Goal: Information Seeking & Learning: Learn about a topic

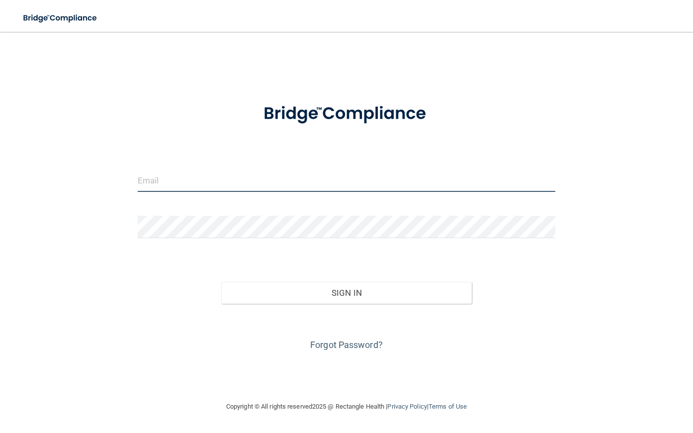
click at [149, 175] on input "email" at bounding box center [347, 180] width 418 height 22
click at [552, 297] on div "Sign In" at bounding box center [346, 283] width 433 height 42
click at [179, 181] on input "email" at bounding box center [347, 180] width 418 height 22
type input "[EMAIL_ADDRESS][DOMAIN_NAME]"
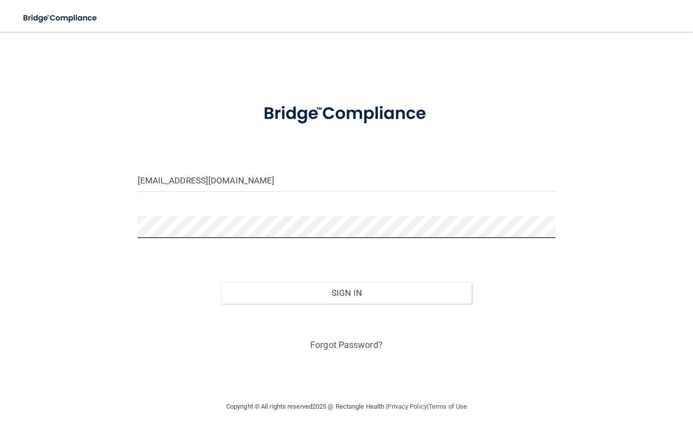
click at [221, 282] on button "Sign In" at bounding box center [346, 293] width 251 height 22
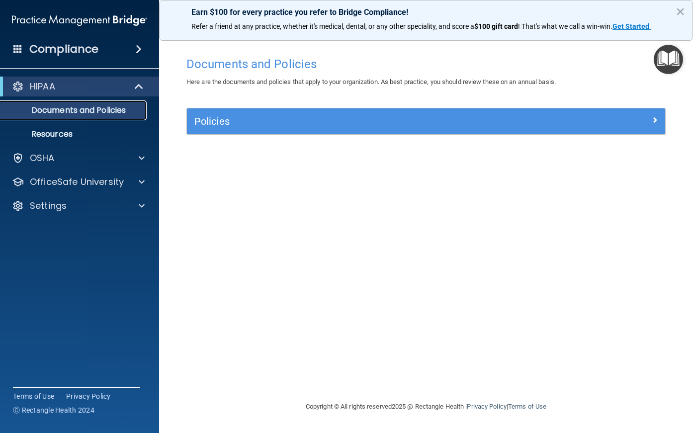
click at [65, 106] on p "Documents and Policies" at bounding box center [74, 110] width 136 height 10
click at [293, 138] on div "Policies Select All (Unselect 0) Unselect All Print Selected (0) Acceptable Use…" at bounding box center [426, 127] width 494 height 38
click at [298, 112] on div "Policies" at bounding box center [426, 121] width 478 height 26
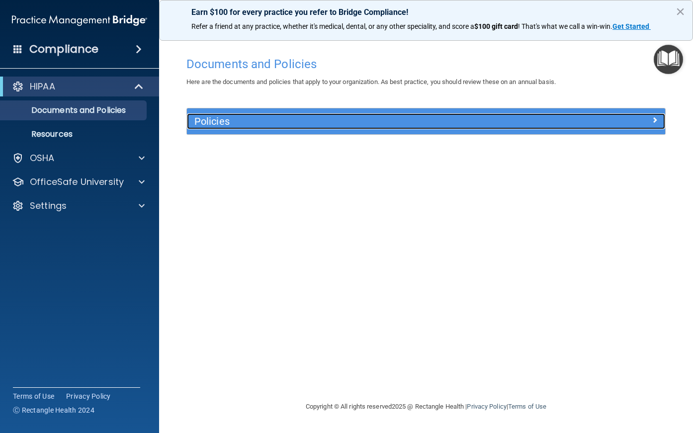
click at [653, 121] on span at bounding box center [654, 120] width 6 height 12
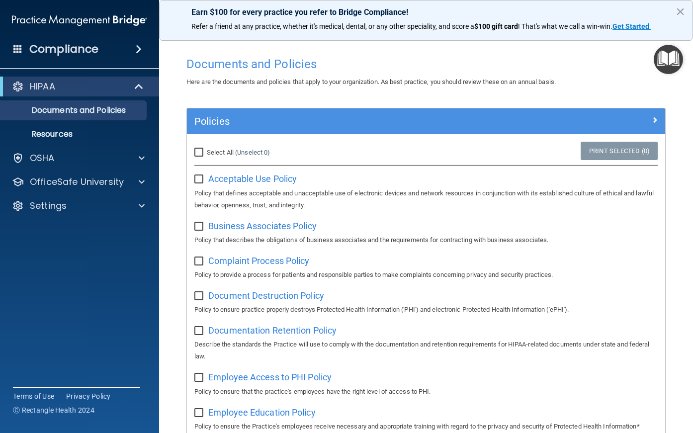
click at [685, 8] on div "Earn $100 for every practice you refer to Bridge Compliance! Refer a friend at …" at bounding box center [426, 20] width 534 height 41
click at [677, 11] on button "×" at bounding box center [679, 11] width 9 height 16
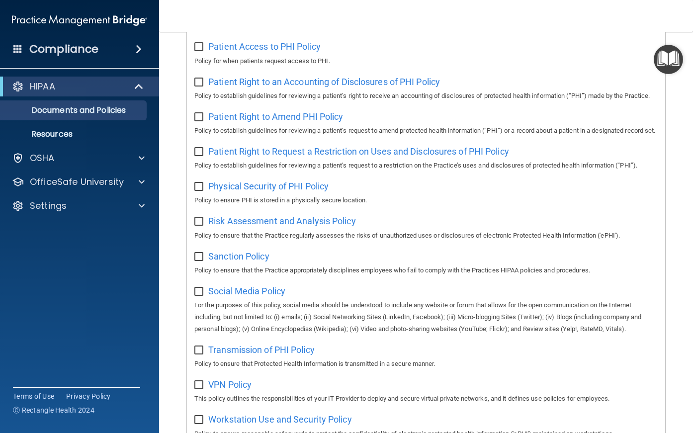
scroll to position [624, 0]
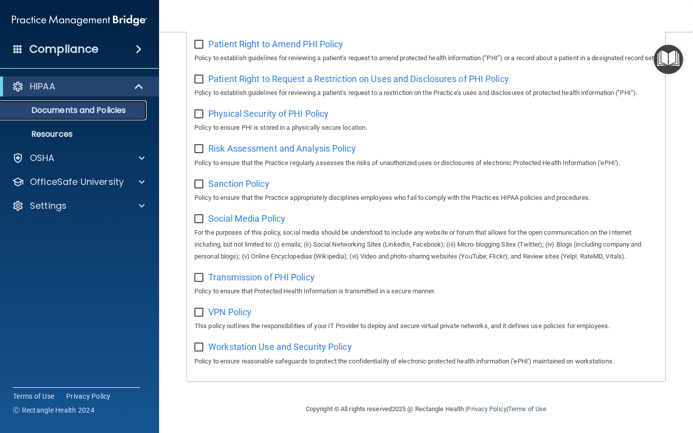
click at [59, 116] on link "Documents and Policies" at bounding box center [68, 110] width 157 height 20
click at [57, 134] on p "Resources" at bounding box center [74, 134] width 136 height 10
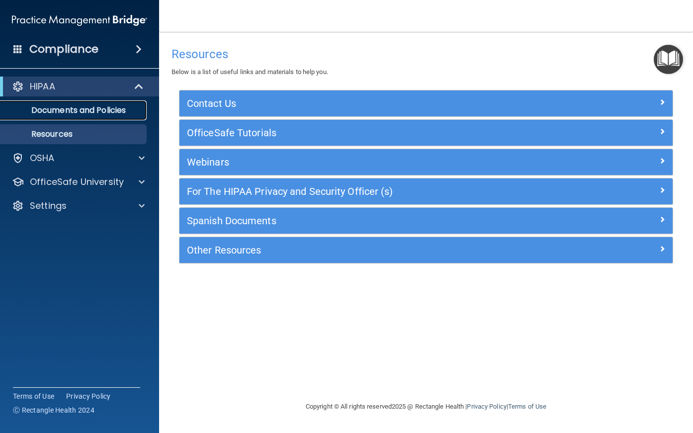
click at [58, 110] on p "Documents and Policies" at bounding box center [74, 110] width 136 height 10
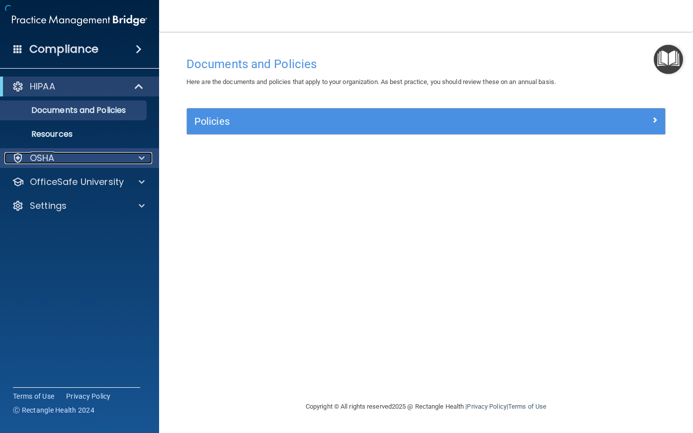
click at [49, 157] on p "OSHA" at bounding box center [42, 158] width 25 height 12
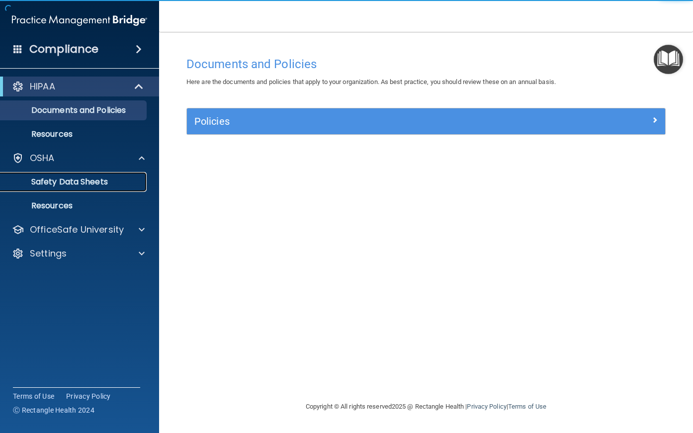
click at [47, 175] on link "Safety Data Sheets" at bounding box center [68, 182] width 157 height 20
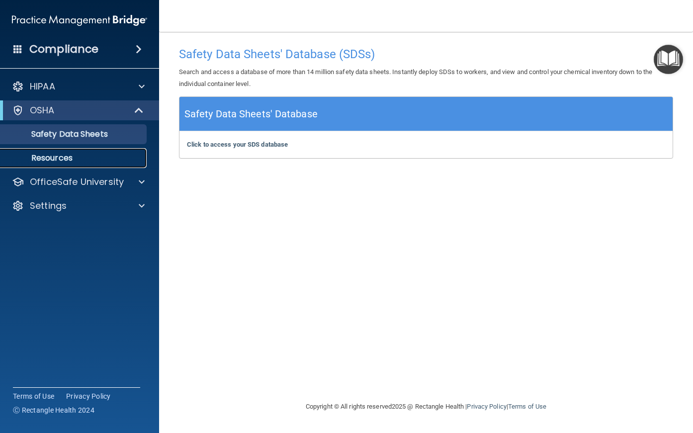
click at [50, 155] on p "Resources" at bounding box center [74, 158] width 136 height 10
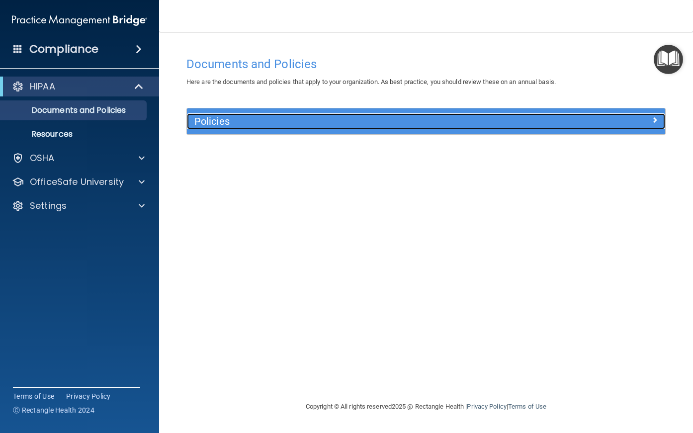
click at [219, 122] on h5 "Policies" at bounding box center [366, 121] width 344 height 11
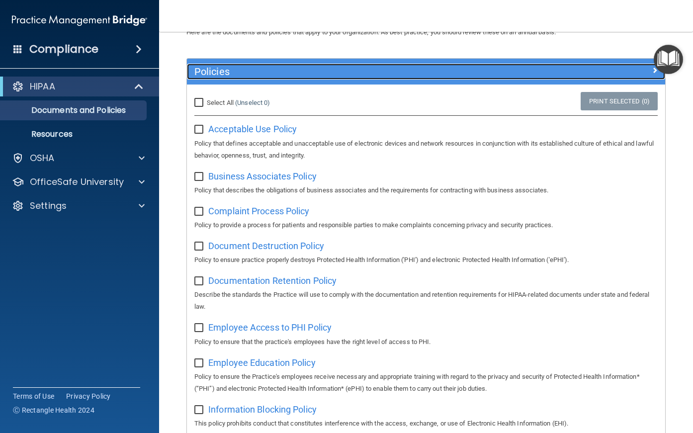
scroll to position [44, 0]
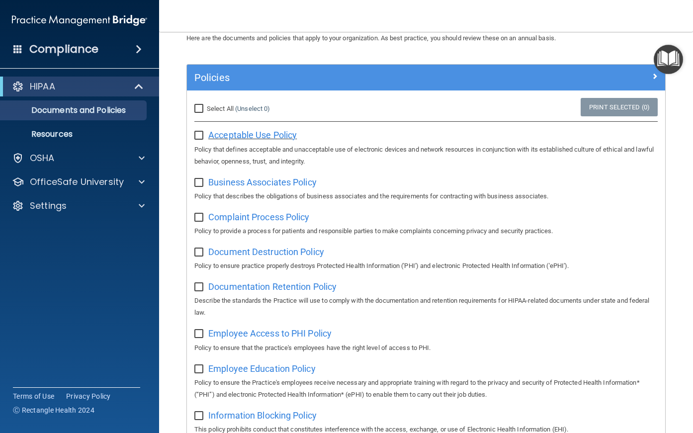
click at [234, 137] on span "Acceptable Use Policy" at bounding box center [252, 135] width 88 height 10
click at [53, 126] on link "Resources" at bounding box center [68, 134] width 157 height 20
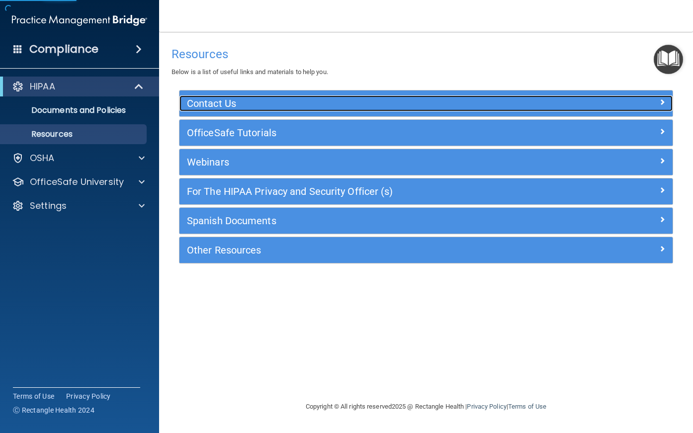
click at [232, 105] on h5 "Contact Us" at bounding box center [364, 103] width 355 height 11
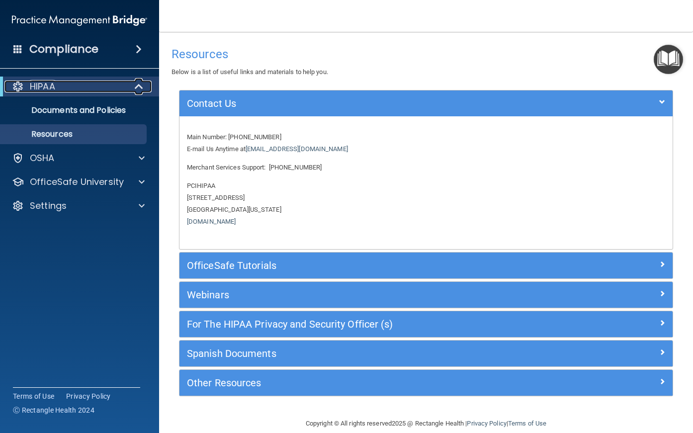
click at [68, 80] on div "HIPAA" at bounding box center [65, 86] width 123 height 12
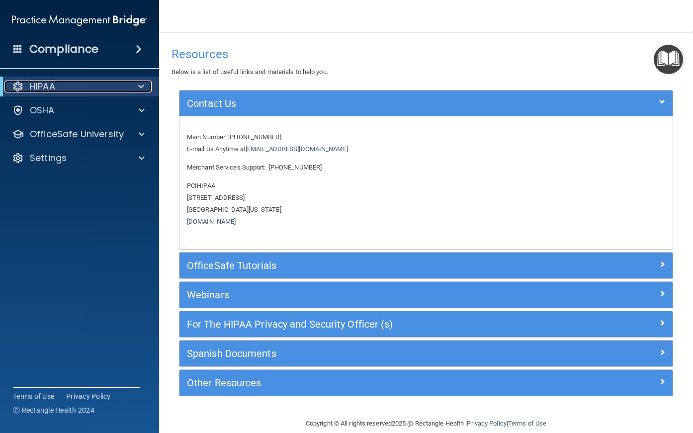
click at [11, 82] on div "HIPAA" at bounding box center [65, 86] width 123 height 12
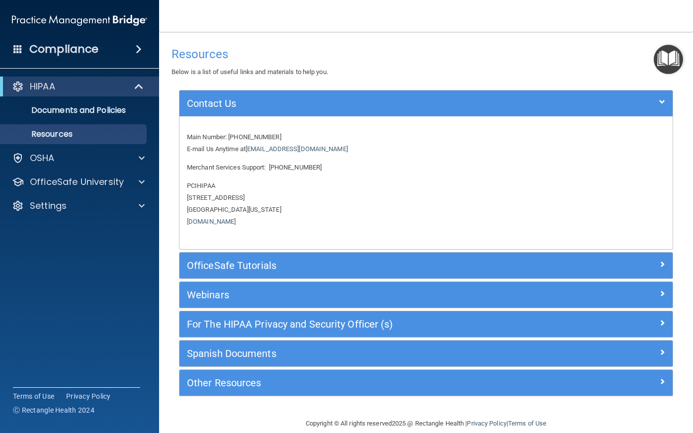
click at [140, 53] on span at bounding box center [139, 49] width 6 height 12
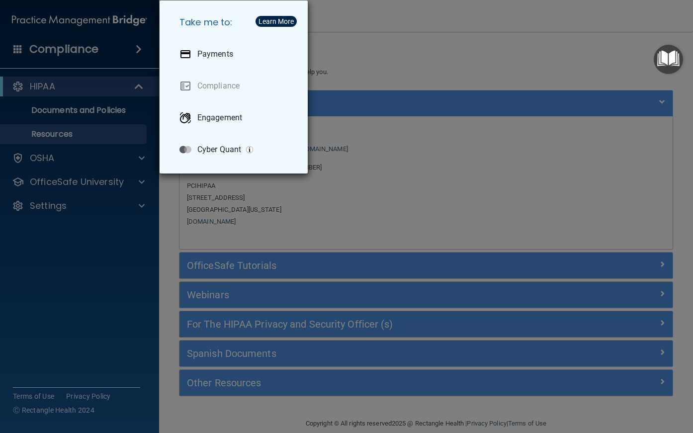
click at [114, 74] on div "Take me to: Payments Compliance Engagement Cyber Quant" at bounding box center [346, 216] width 693 height 433
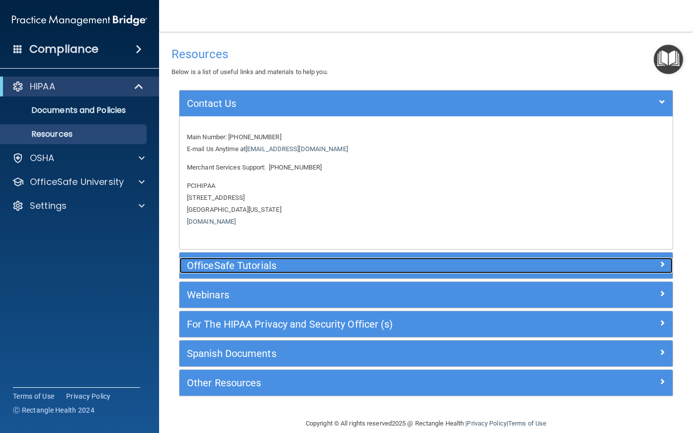
click at [246, 262] on h5 "OfficeSafe Tutorials" at bounding box center [364, 265] width 355 height 11
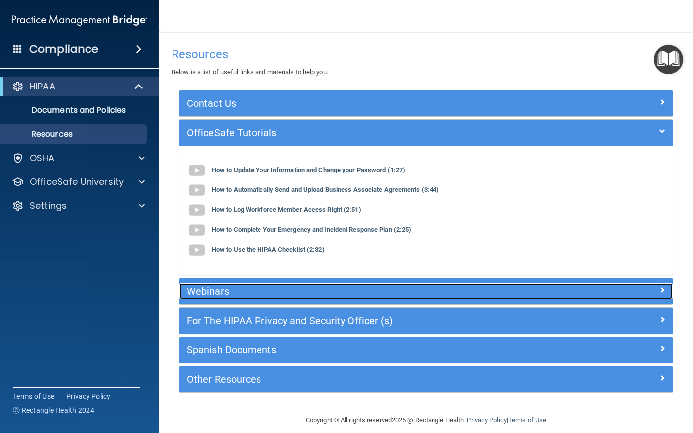
click at [213, 293] on h5 "Webinars" at bounding box center [364, 291] width 355 height 11
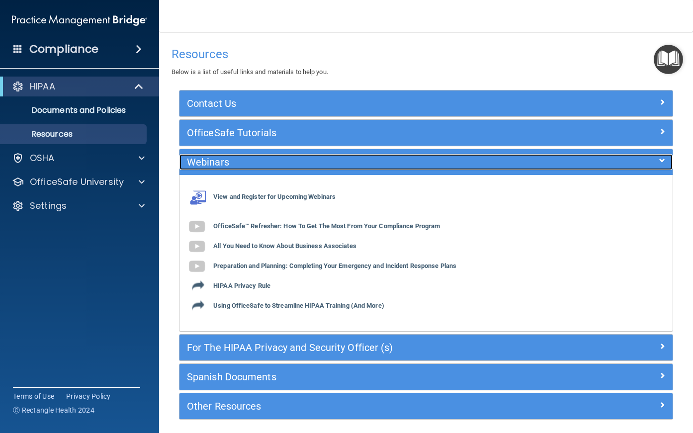
scroll to position [38, 0]
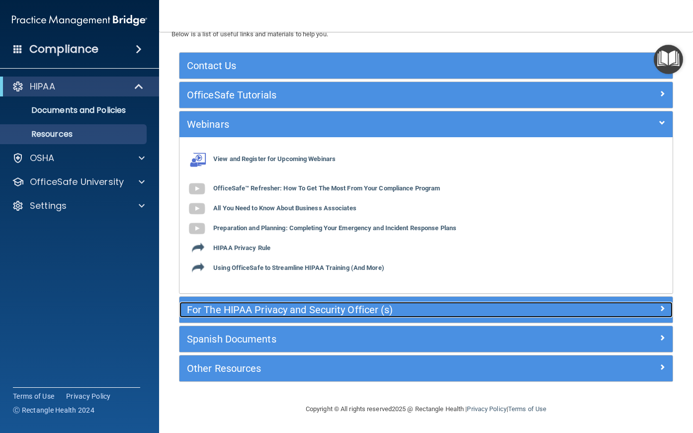
click at [321, 307] on h5 "For The HIPAA Privacy and Security Officer (s)" at bounding box center [364, 309] width 355 height 11
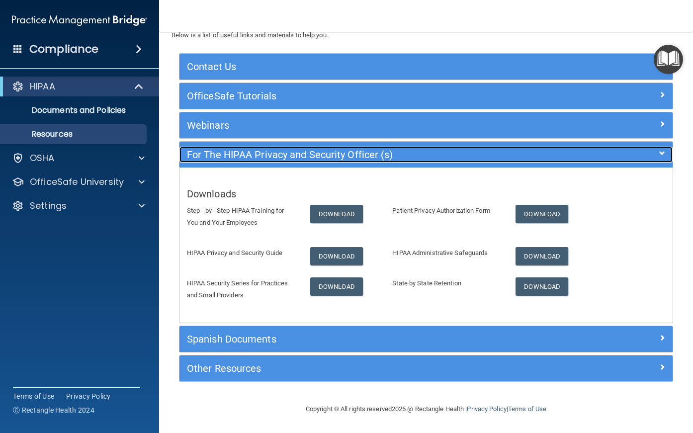
scroll to position [37, 0]
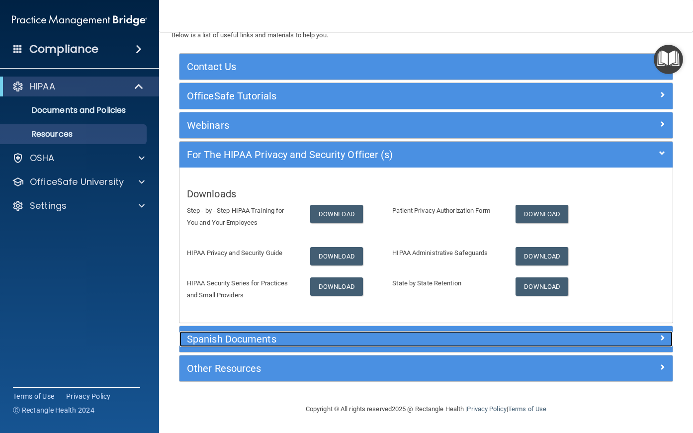
click at [297, 346] on div "Spanish Documents" at bounding box center [364, 339] width 370 height 16
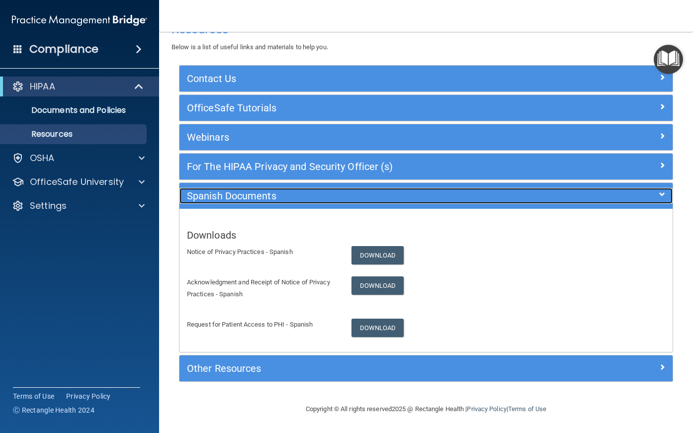
scroll to position [25, 0]
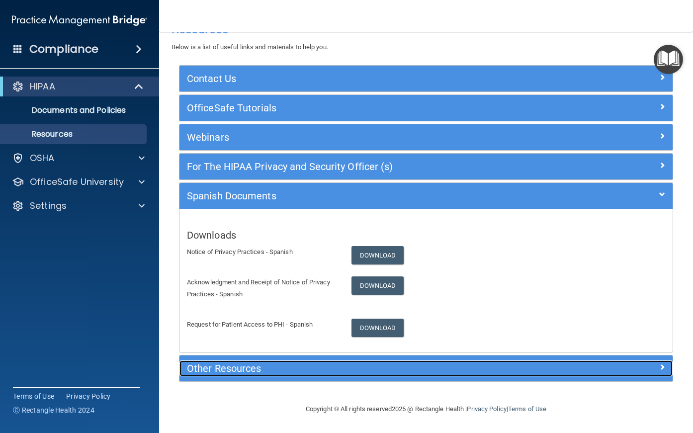
click at [265, 367] on h5 "Other Resources" at bounding box center [364, 368] width 355 height 11
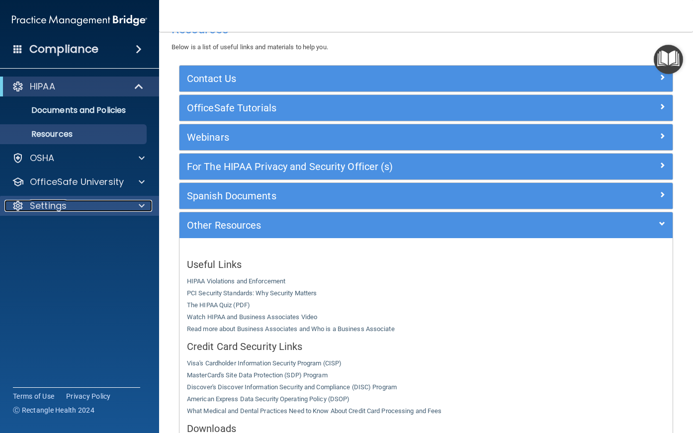
click at [66, 210] on p "Settings" at bounding box center [48, 206] width 37 height 12
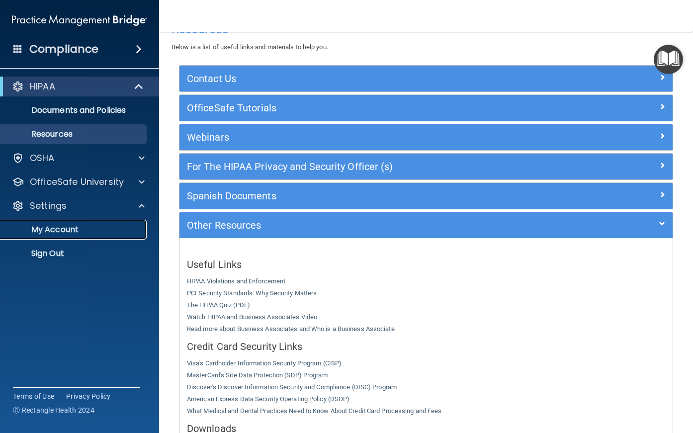
click at [56, 235] on link "My Account" at bounding box center [68, 230] width 157 height 20
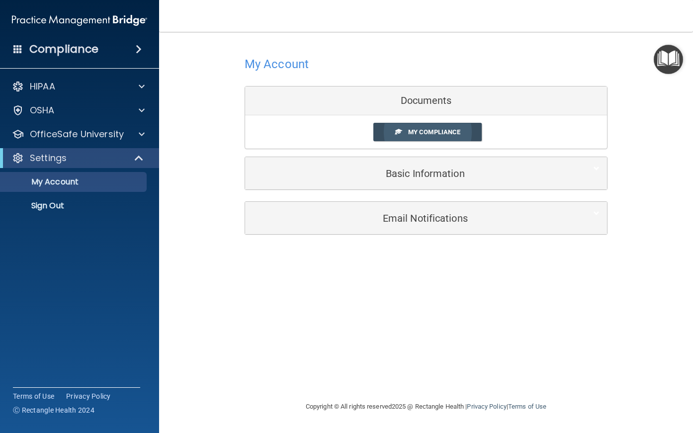
click at [469, 134] on link "My Compliance" at bounding box center [427, 132] width 109 height 18
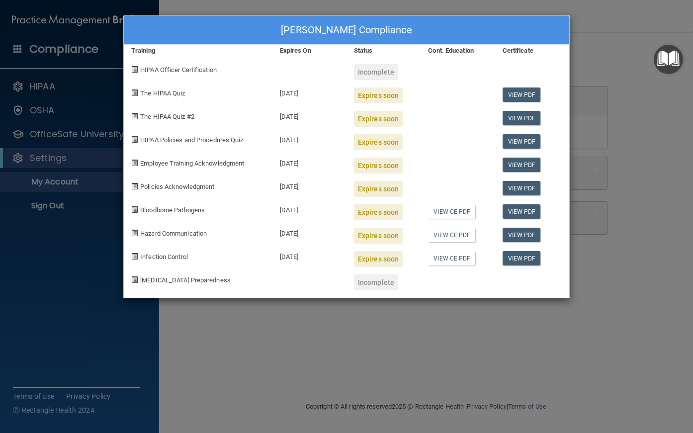
click at [163, 93] on span "The HIPAA Quiz" at bounding box center [162, 92] width 45 height 7
drag, startPoint x: 346, startPoint y: 326, endPoint x: 280, endPoint y: 318, distance: 66.6
click at [345, 326] on div "Priscilla Subida's Compliance Training Expires On Status Cont. Education Certif…" at bounding box center [346, 216] width 693 height 433
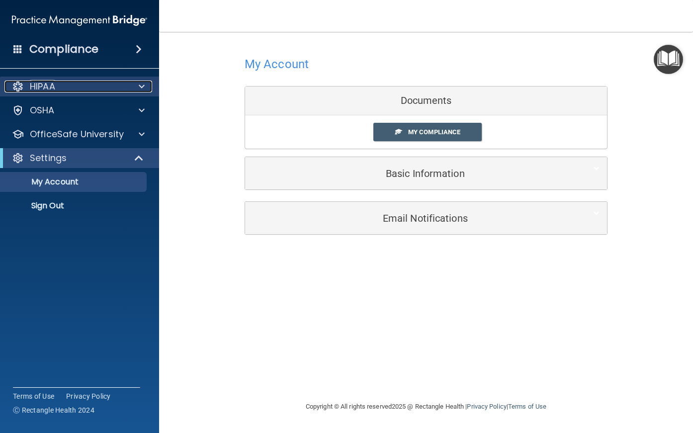
click at [68, 84] on div "HIPAA" at bounding box center [65, 86] width 123 height 12
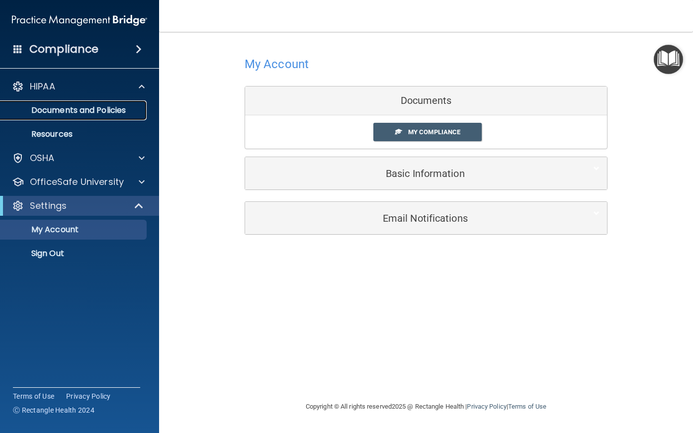
click at [58, 106] on p "Documents and Policies" at bounding box center [74, 110] width 136 height 10
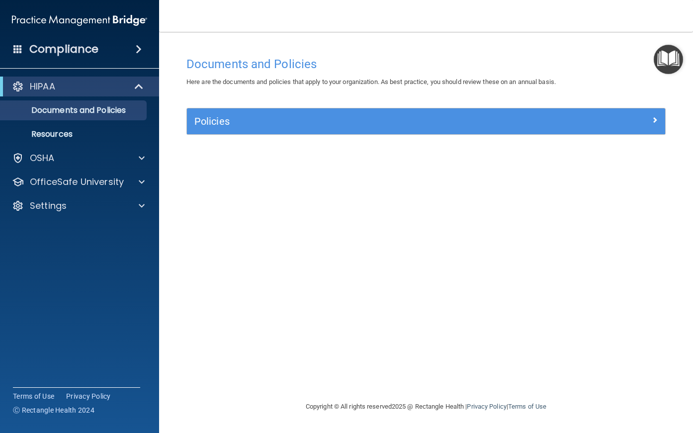
click at [301, 86] on div "Here are the documents and policies that apply to your organization. As best pr…" at bounding box center [426, 82] width 494 height 12
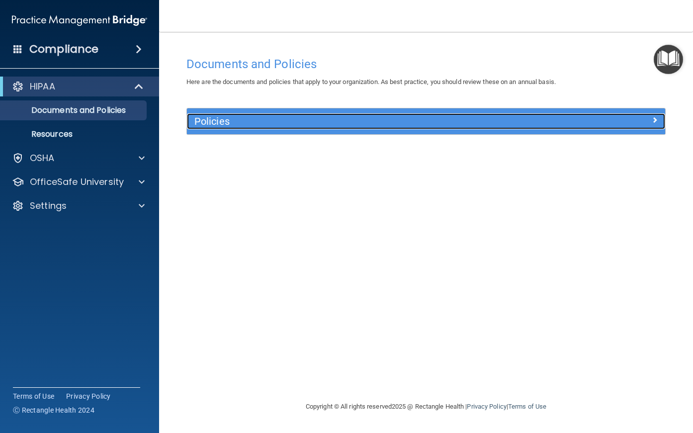
click at [655, 121] on span at bounding box center [654, 120] width 6 height 12
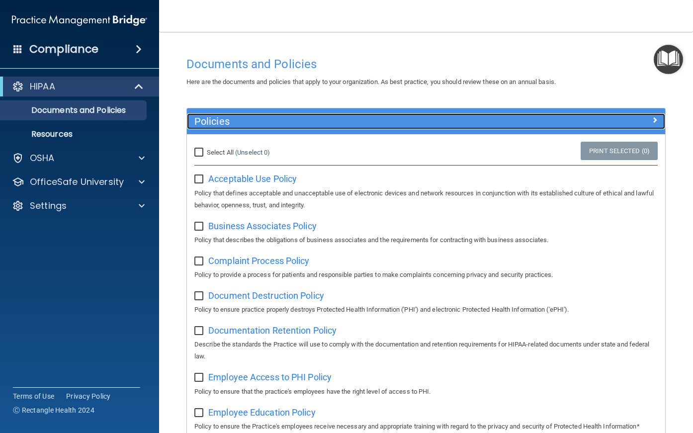
click at [655, 121] on div at bounding box center [606, 119] width 120 height 12
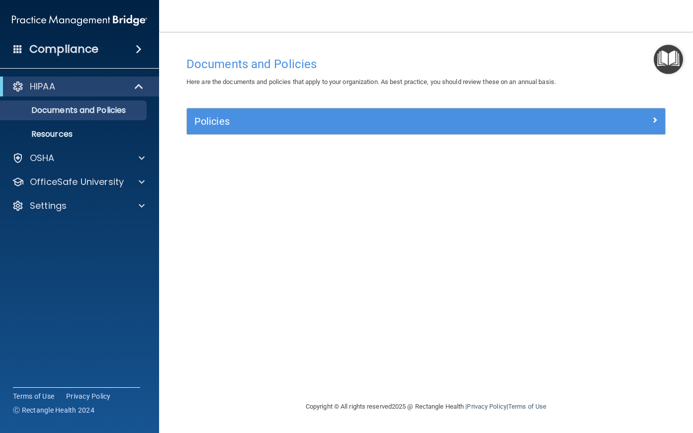
click at [663, 64] on img "Open Resource Center" at bounding box center [667, 59] width 29 height 29
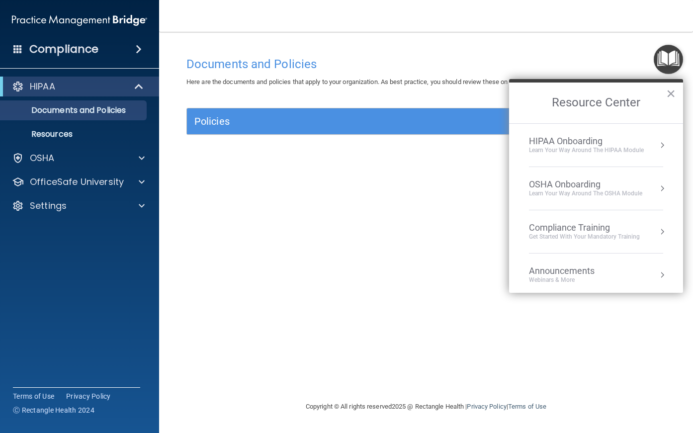
click at [600, 142] on div "HIPAA Onboarding" at bounding box center [586, 141] width 115 height 11
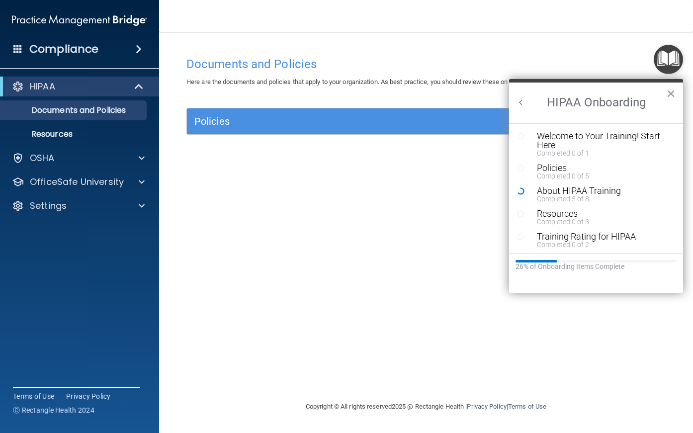
click at [667, 88] on button "×" at bounding box center [670, 93] width 9 height 16
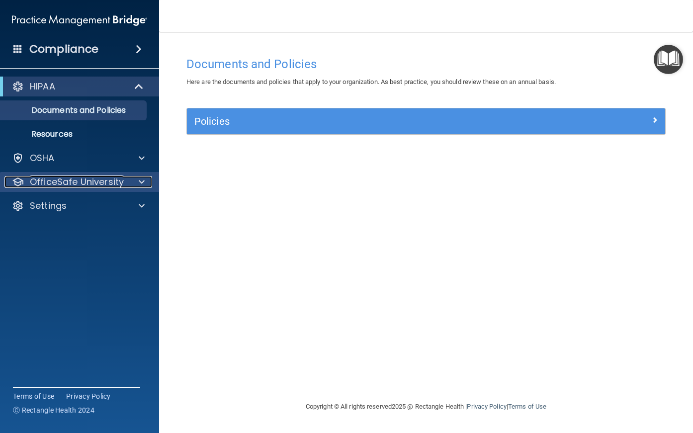
click at [44, 179] on p "OfficeSafe University" at bounding box center [77, 182] width 94 height 12
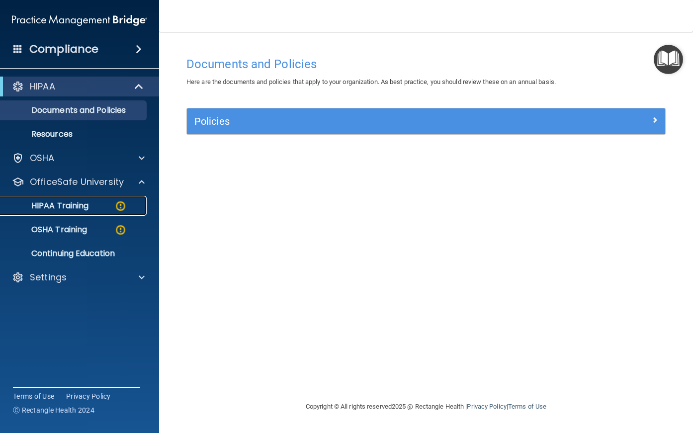
click at [48, 204] on p "HIPAA Training" at bounding box center [47, 206] width 82 height 10
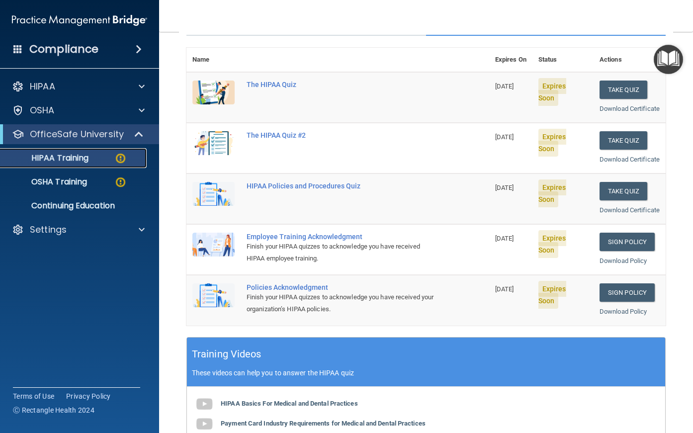
scroll to position [20, 0]
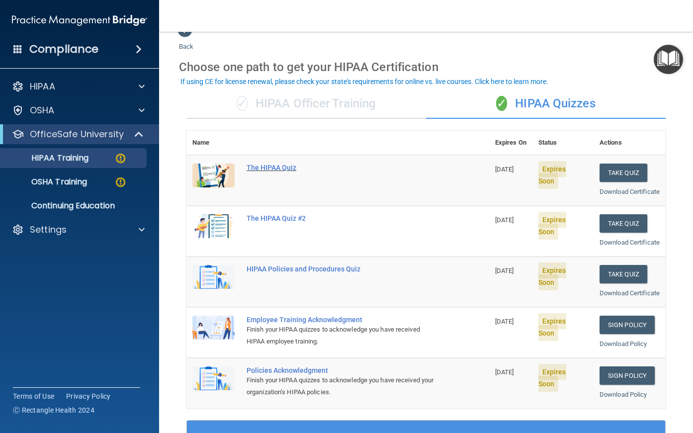
click at [280, 165] on div "The HIPAA Quiz" at bounding box center [342, 167] width 193 height 8
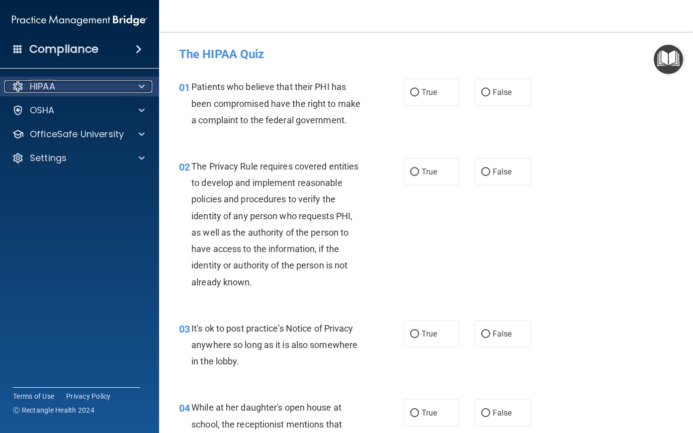
click at [47, 81] on p "HIPAA" at bounding box center [42, 86] width 25 height 12
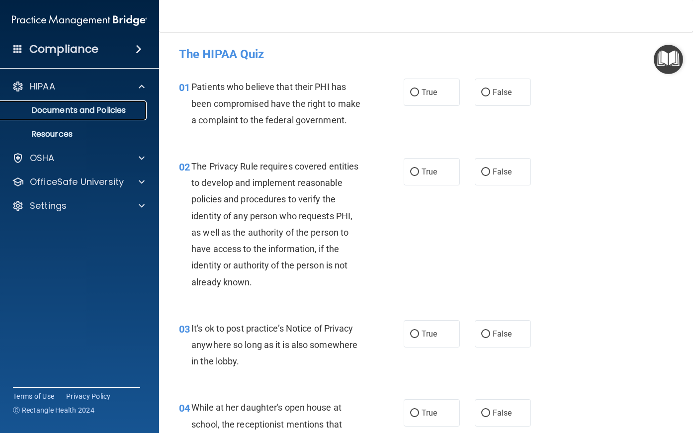
click at [42, 106] on p "Documents and Policies" at bounding box center [74, 110] width 136 height 10
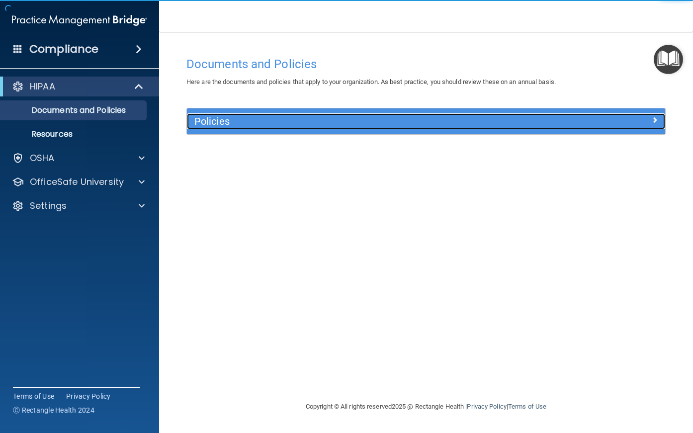
click at [317, 119] on h5 "Policies" at bounding box center [366, 121] width 344 height 11
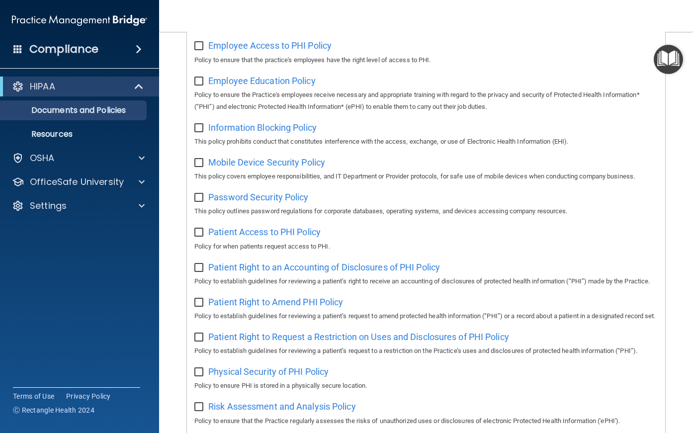
scroll to position [414, 0]
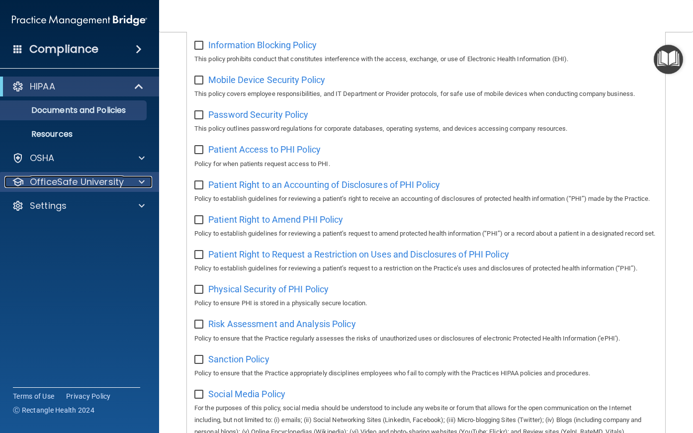
click at [43, 177] on p "OfficeSafe University" at bounding box center [77, 182] width 94 height 12
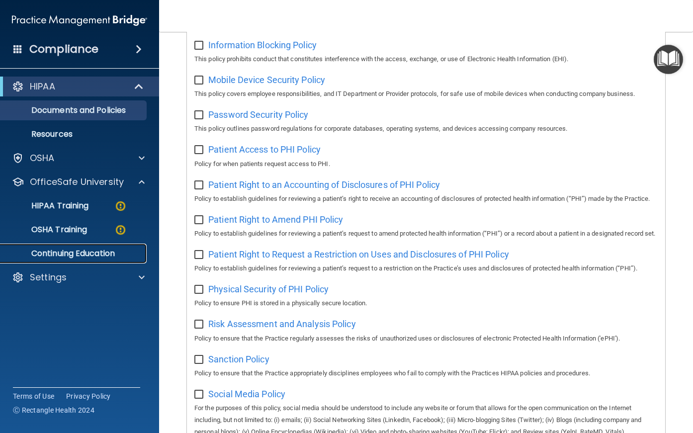
click at [95, 253] on p "Continuing Education" at bounding box center [74, 253] width 136 height 10
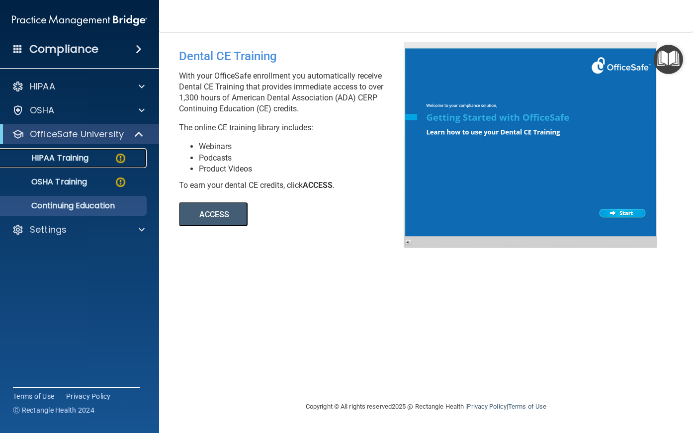
click at [85, 155] on p "HIPAA Training" at bounding box center [47, 158] width 82 height 10
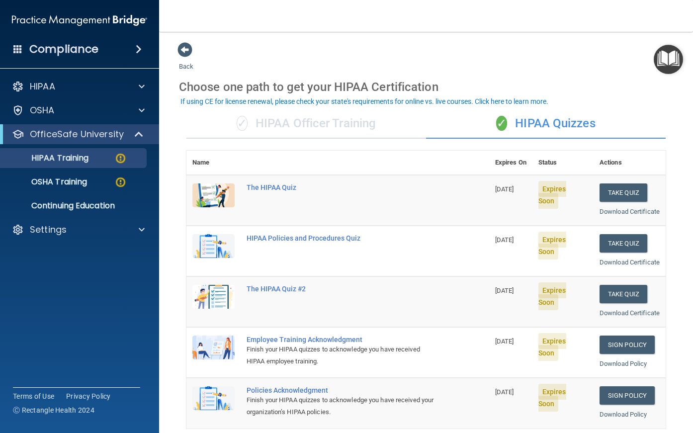
click at [276, 182] on td "The HIPAA Quiz" at bounding box center [364, 200] width 248 height 51
click at [274, 186] on div "The HIPAA Quiz" at bounding box center [342, 187] width 193 height 8
click at [341, 242] on div "HIPAA Policies and Procedures Quiz" at bounding box center [342, 238] width 193 height 8
click at [636, 200] on button "Take Quiz" at bounding box center [623, 192] width 48 height 18
drag, startPoint x: 555, startPoint y: 49, endPoint x: 549, endPoint y: 32, distance: 17.4
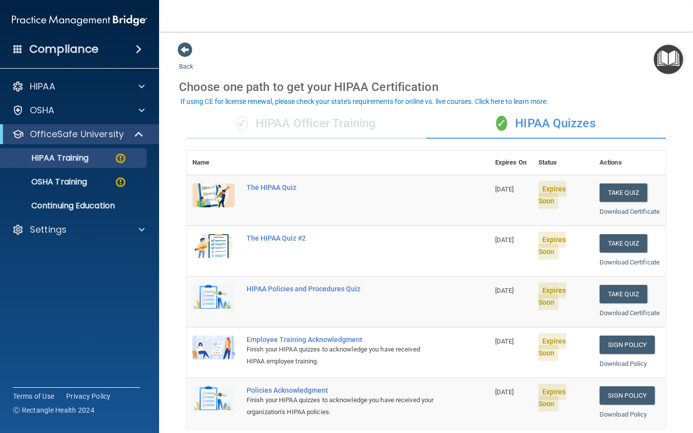
click at [555, 49] on div "Back Choose one path to get your HIPAA Certification ✓ HIPAA Officer Training ✓…" at bounding box center [426, 375] width 494 height 667
